Goal: Check status: Check status

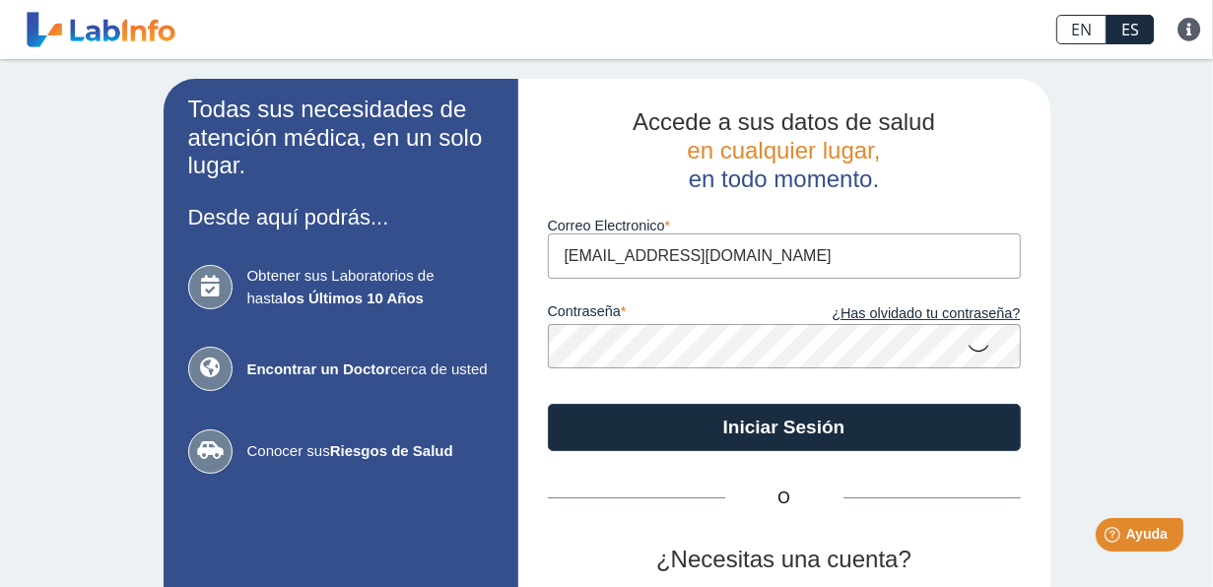
type input "[EMAIL_ADDRESS][DOMAIN_NAME]"
click at [970, 350] on icon at bounding box center [980, 347] width 24 height 38
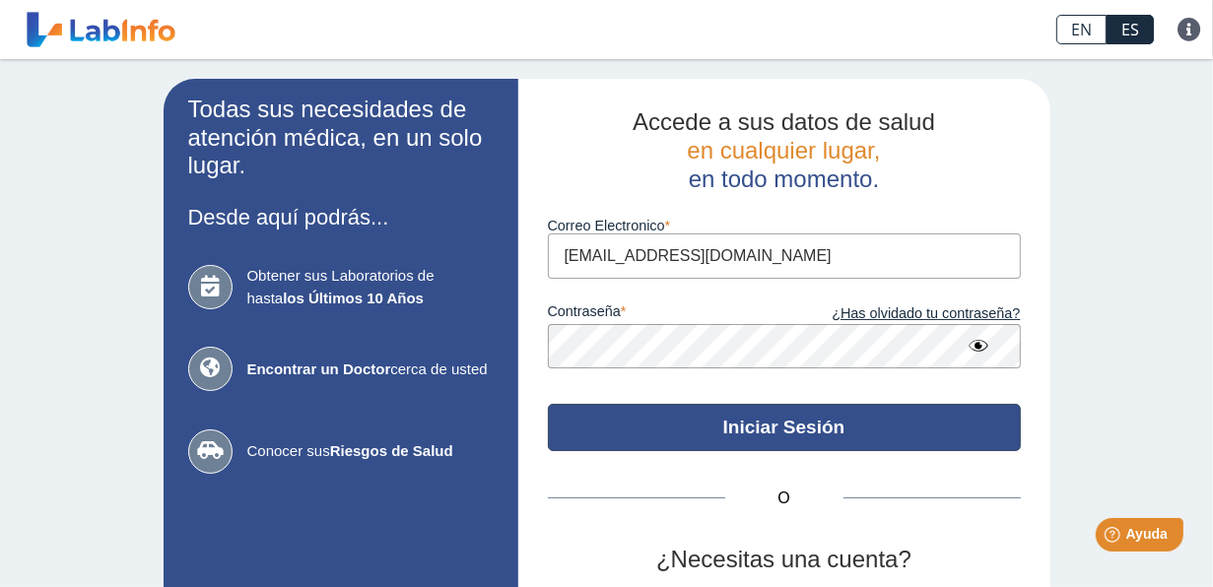
click at [742, 424] on button "Iniciar Sesión" at bounding box center [784, 427] width 473 height 47
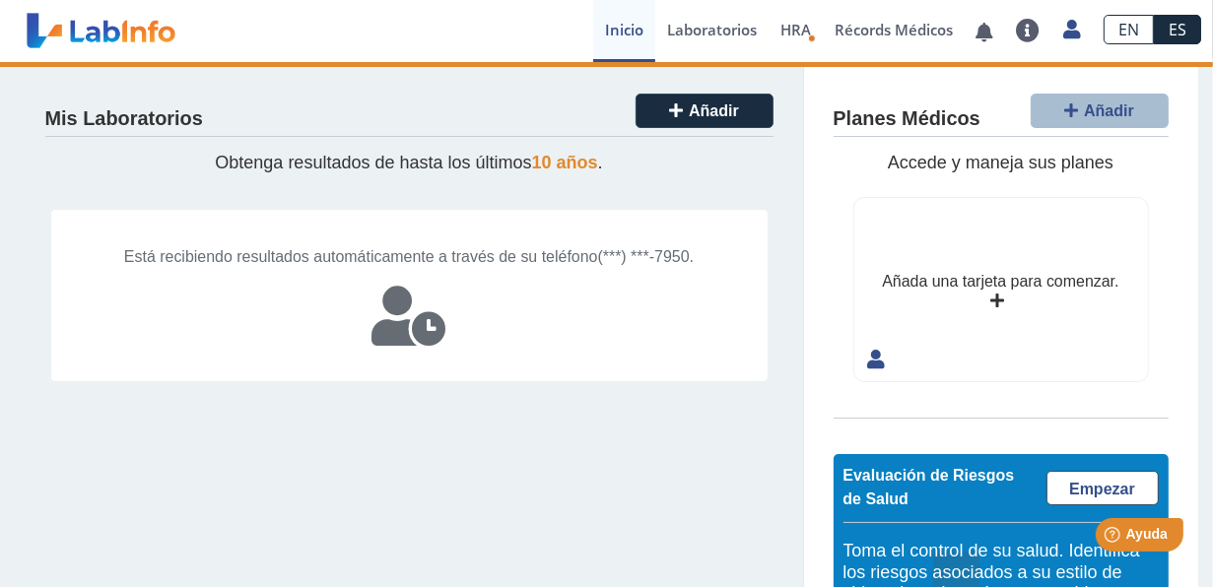
click at [598, 265] on span "(***) ***-7950." at bounding box center [646, 256] width 97 height 17
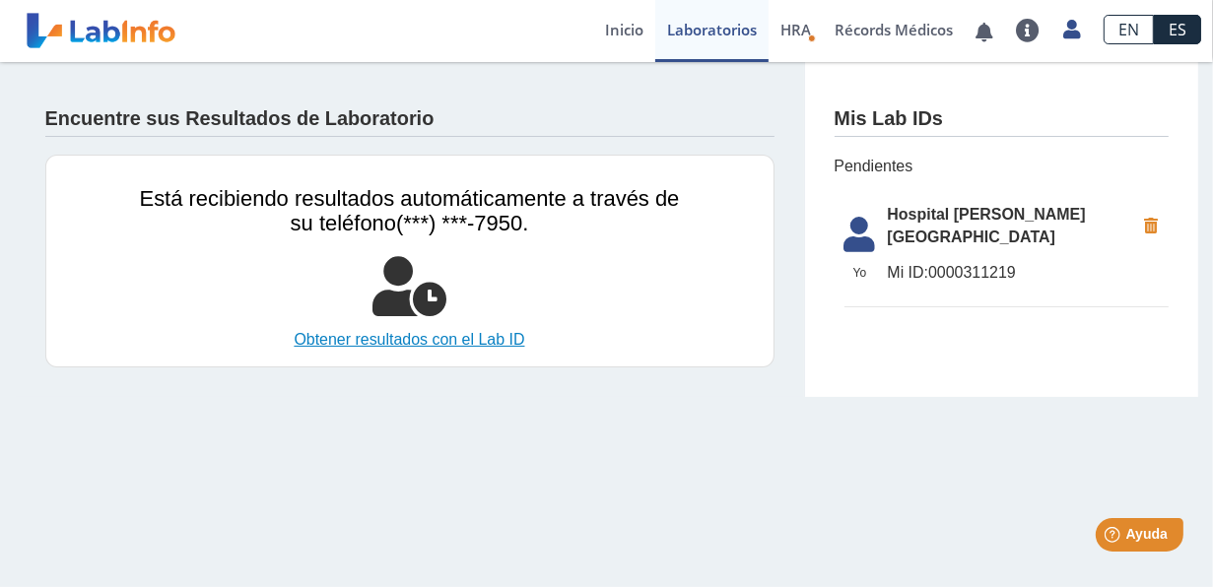
click at [441, 344] on link "Obtener resultados con el Lab ID" at bounding box center [410, 340] width 540 height 24
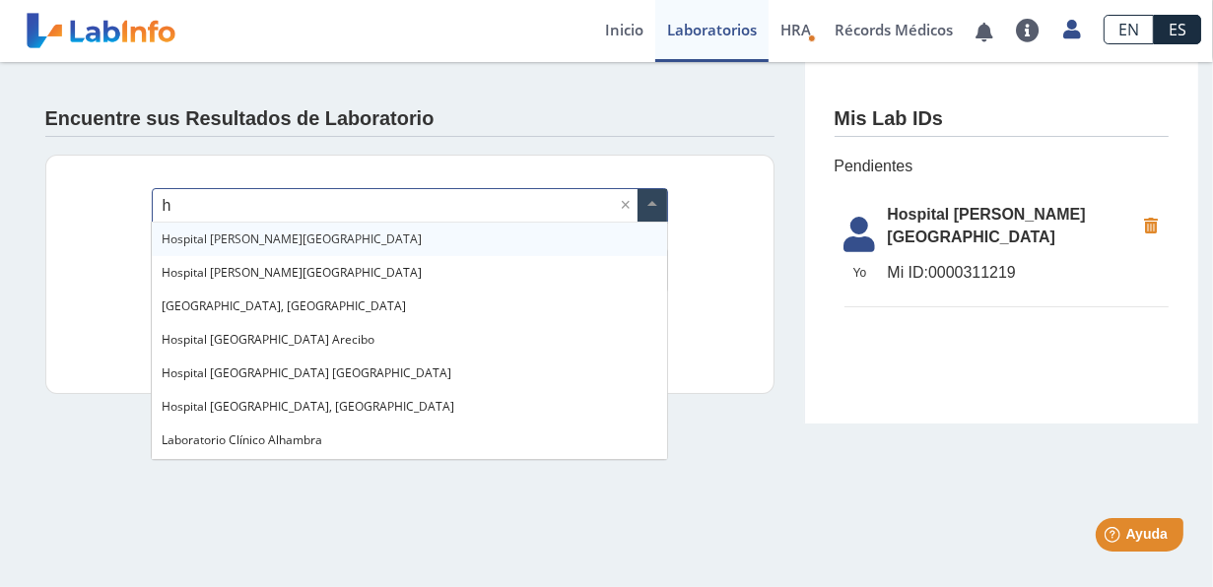
type input "ho"
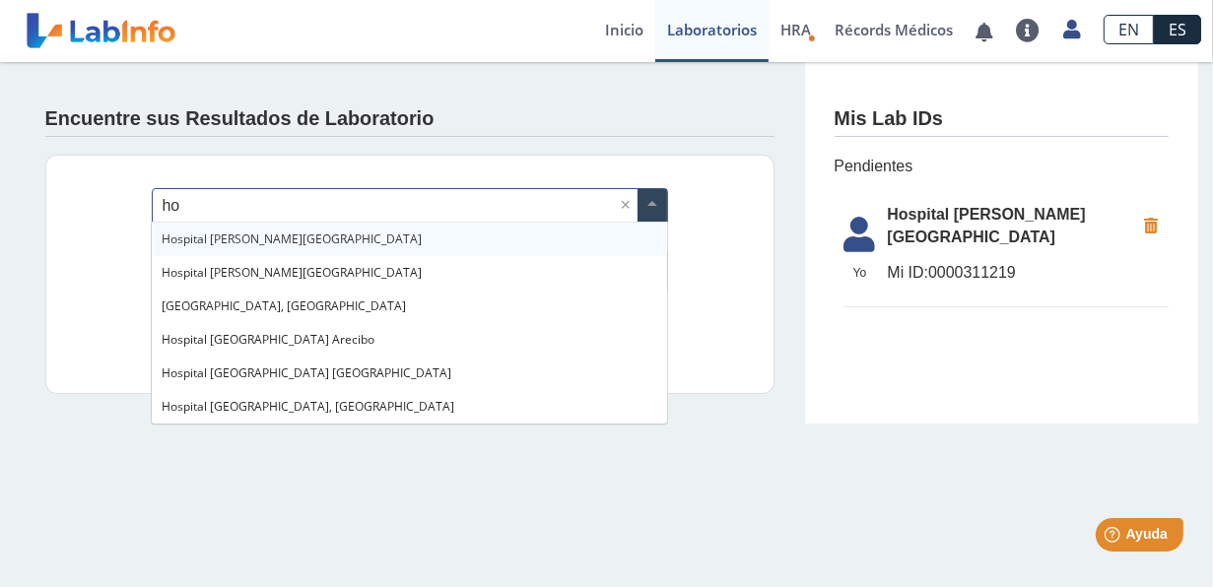
click at [219, 234] on span "Hospital [PERSON_NAME][GEOGRAPHIC_DATA]" at bounding box center [292, 239] width 260 height 17
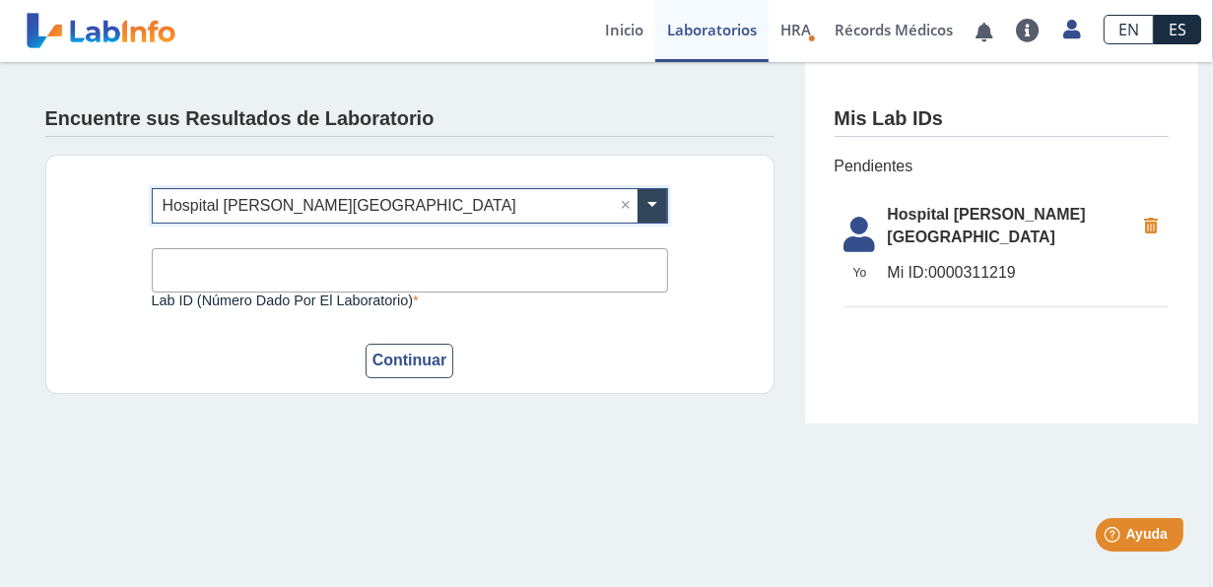
click at [196, 271] on input "Lab ID (número dado por el laboratorio)" at bounding box center [410, 270] width 516 height 44
click at [557, 332] on form "¿Dónde se hizo la prueba? × Hospital [PERSON_NAME] × Lab ID (número dado por el…" at bounding box center [410, 283] width 516 height 190
click at [205, 272] on input "Lab ID (número dado por el laboratorio)" at bounding box center [410, 270] width 516 height 44
type input "0030179870"
click at [384, 362] on button "Continuar" at bounding box center [410, 361] width 89 height 34
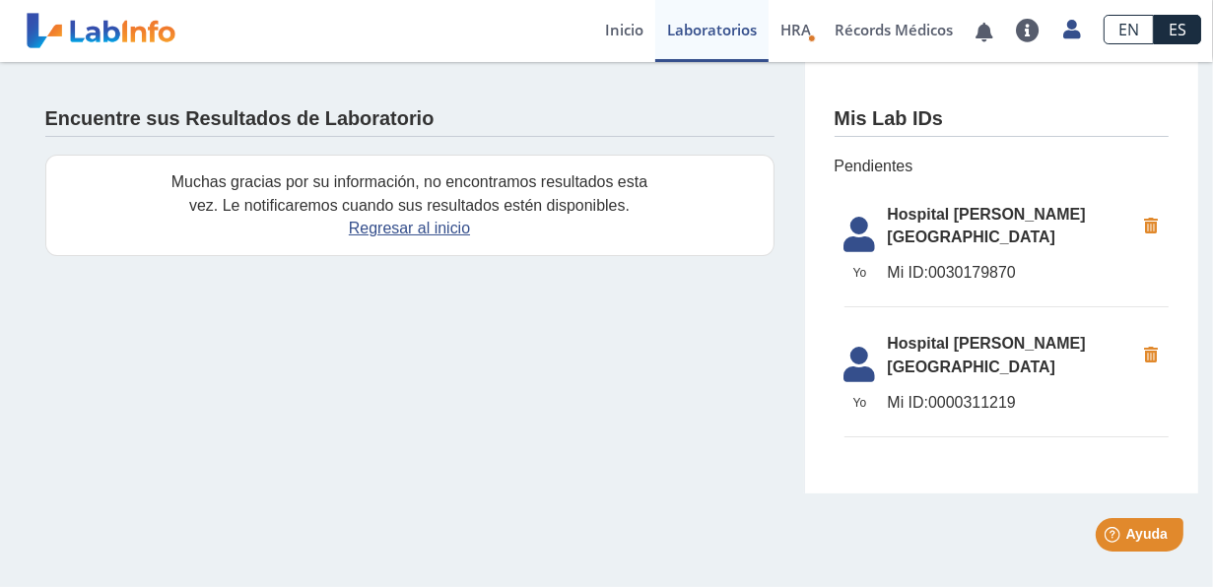
click at [933, 224] on span "Hospital [PERSON_NAME][GEOGRAPHIC_DATA]" at bounding box center [1011, 226] width 247 height 47
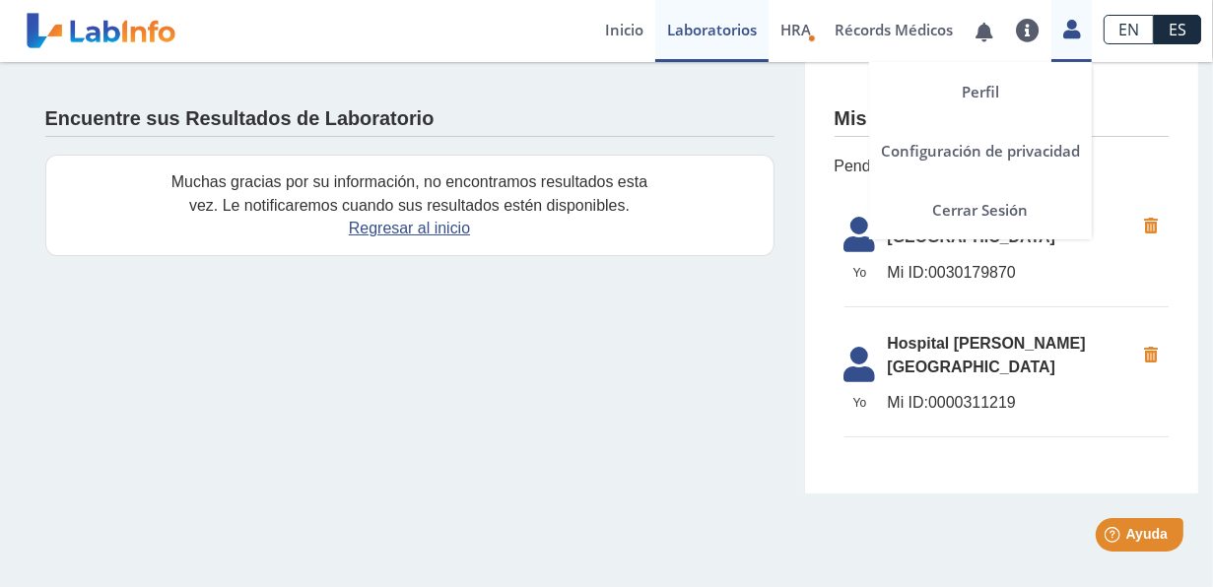
click at [1079, 33] on icon at bounding box center [1071, 29] width 17 height 15
click at [1002, 218] on link "Cerrar Sesión" at bounding box center [980, 209] width 223 height 59
